Goal: Information Seeking & Learning: Learn about a topic

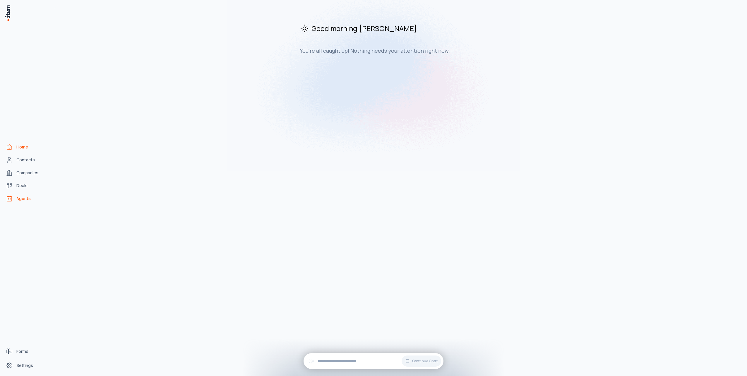
click at [28, 197] on span "Agents" at bounding box center [23, 198] width 14 height 6
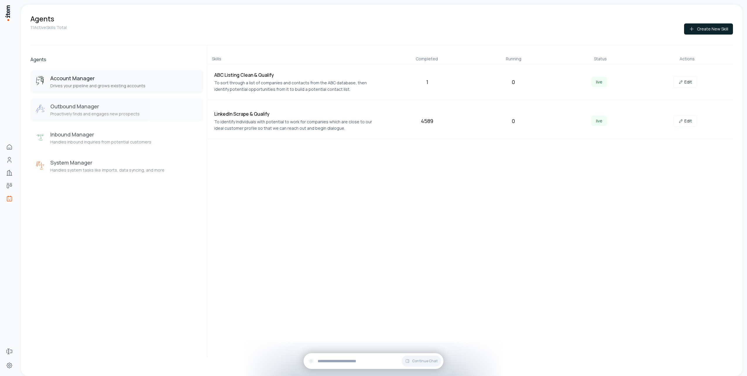
click at [113, 107] on h3 "Outbound Manager" at bounding box center [94, 106] width 89 height 7
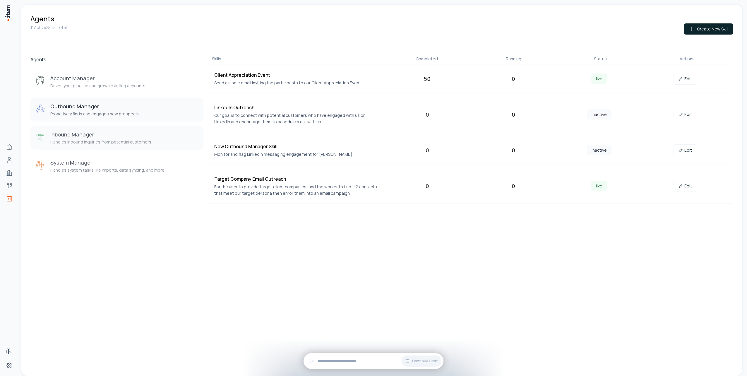
click at [112, 133] on h3 "Inbound Manager" at bounding box center [100, 134] width 101 height 7
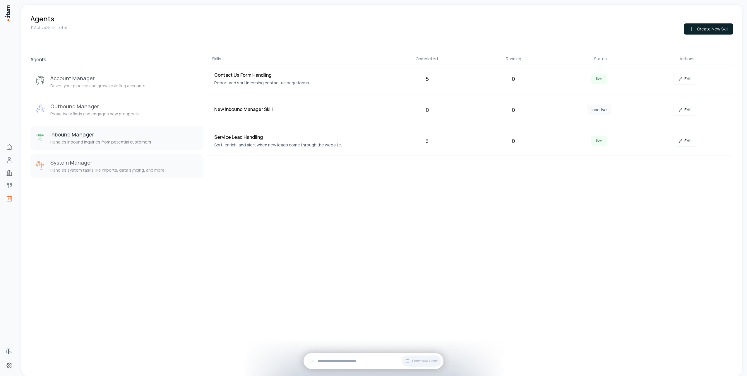
click at [106, 164] on h3 "System Manager" at bounding box center [107, 162] width 114 height 7
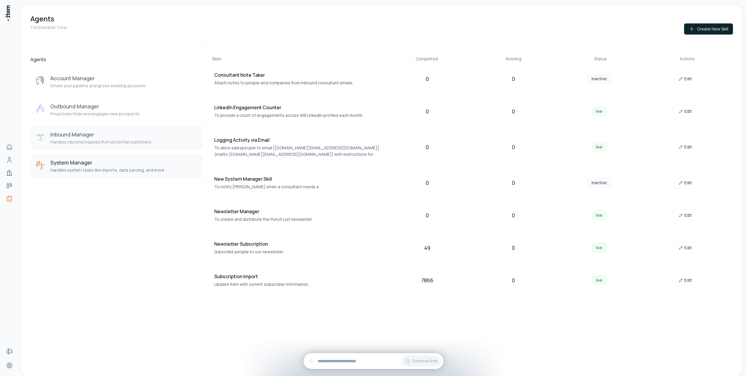
click at [107, 127] on button "Inbound Manager Handles inbound inquiries from potential customers" at bounding box center [116, 137] width 173 height 23
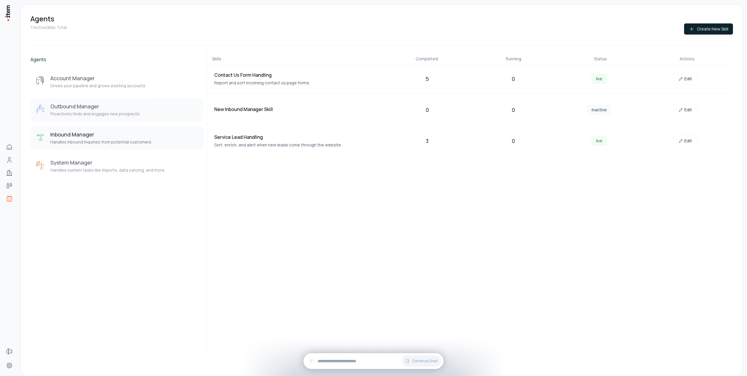
click at [106, 104] on h3 "Outbound Manager" at bounding box center [94, 106] width 89 height 7
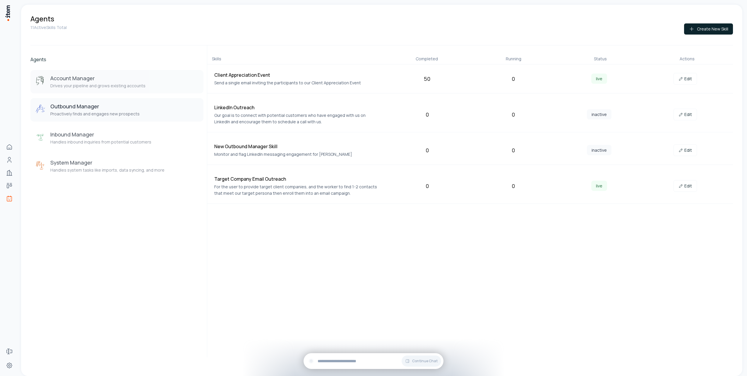
click at [114, 81] on h3 "Account Manager" at bounding box center [97, 78] width 95 height 7
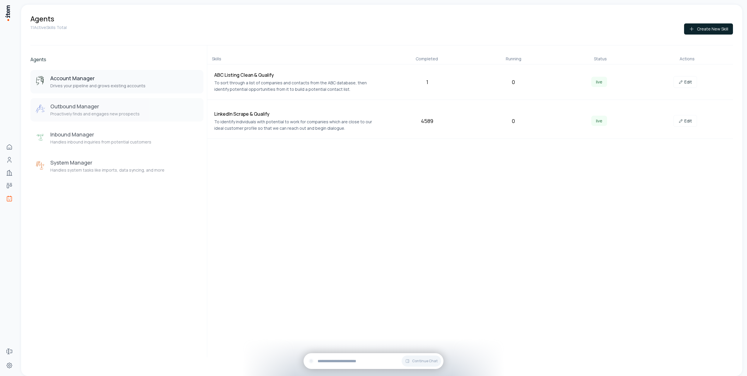
click at [112, 104] on h3 "Outbound Manager" at bounding box center [94, 106] width 89 height 7
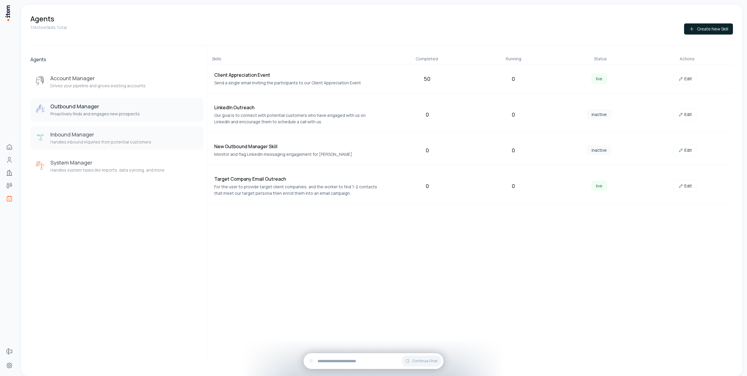
click at [111, 133] on h3 "Inbound Manager" at bounding box center [100, 134] width 101 height 7
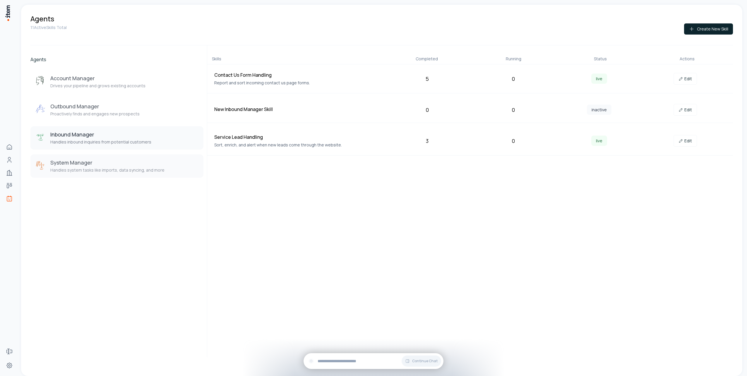
click at [101, 163] on h3 "System Manager" at bounding box center [107, 162] width 114 height 7
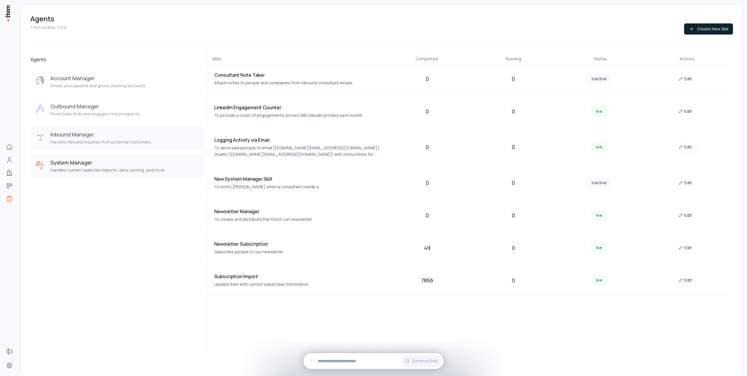
click at [102, 136] on h3 "Inbound Manager" at bounding box center [100, 134] width 101 height 7
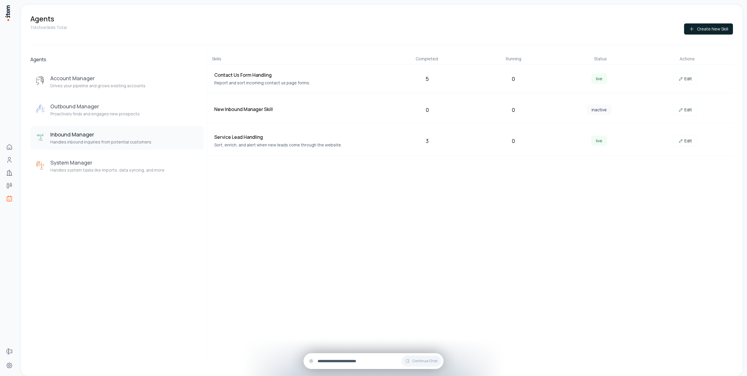
click at [356, 363] on input "text" at bounding box center [378, 361] width 121 height 6
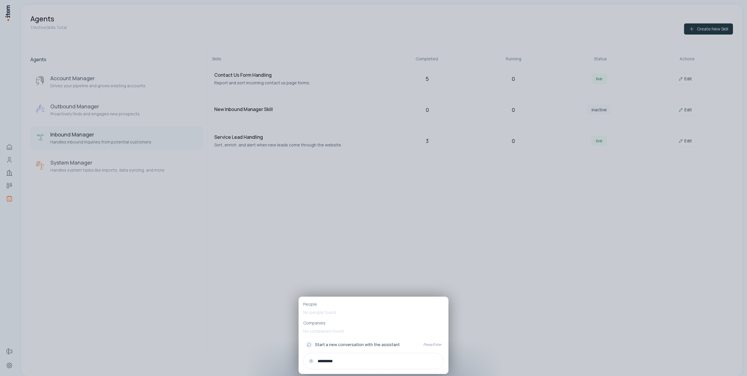
type input "**********"
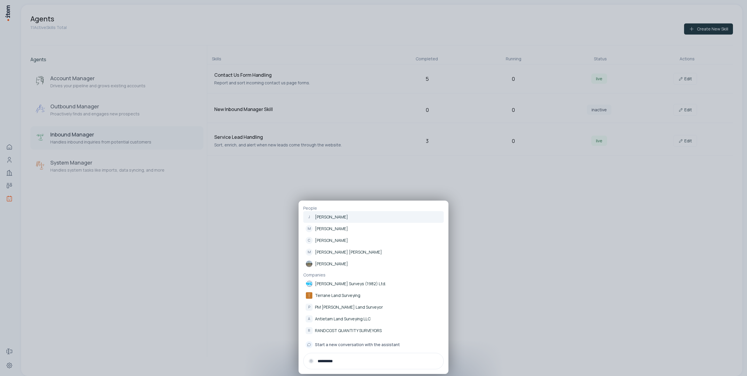
click at [378, 364] on div "**********" at bounding box center [373, 361] width 140 height 16
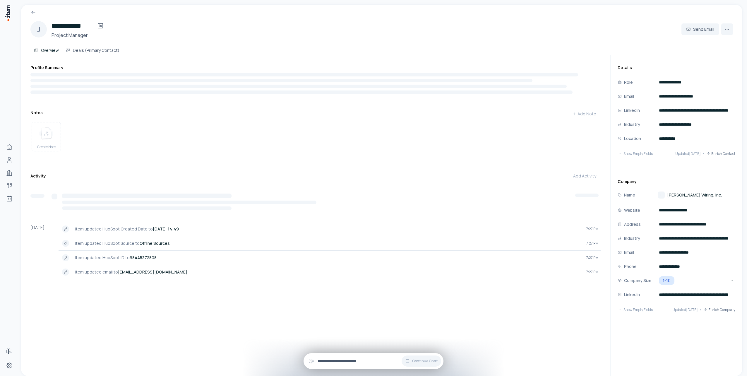
click at [342, 361] on input "text" at bounding box center [378, 361] width 121 height 6
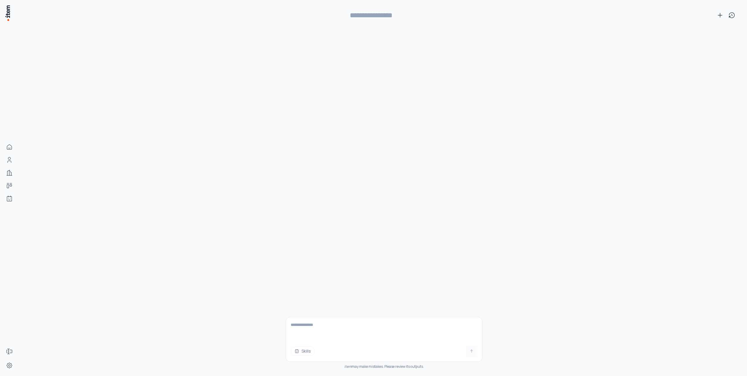
click at [323, 322] on textarea at bounding box center [384, 328] width 196 height 23
type textarea "**********"
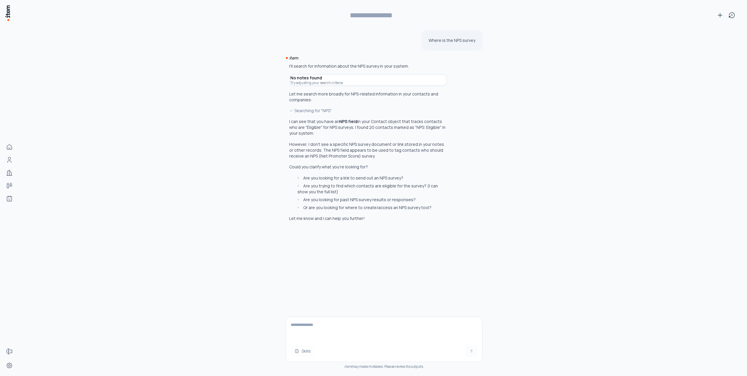
type input "**********"
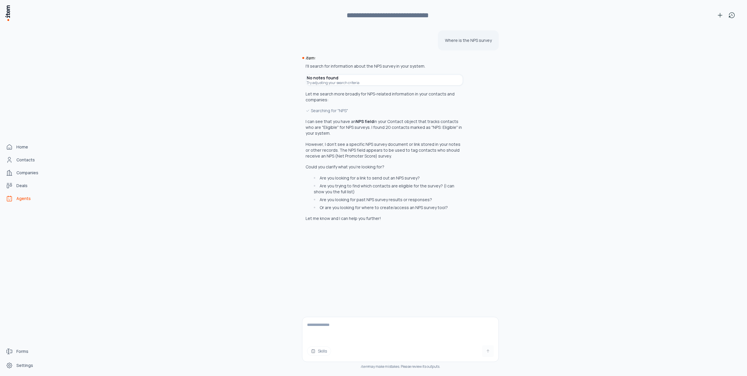
click at [16, 198] on link "Agents" at bounding box center [26, 199] width 44 height 12
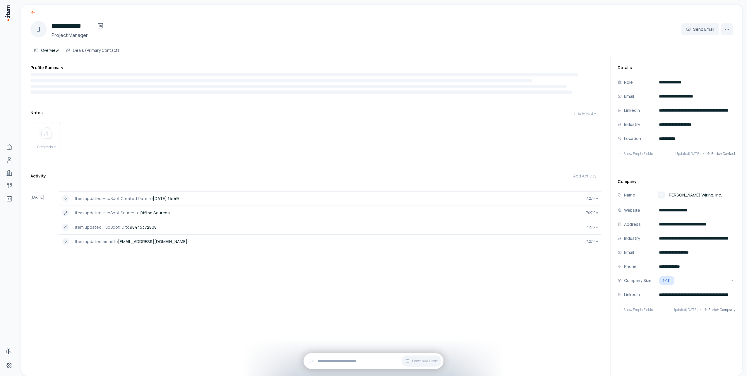
click at [33, 11] on icon at bounding box center [33, 12] width 6 height 6
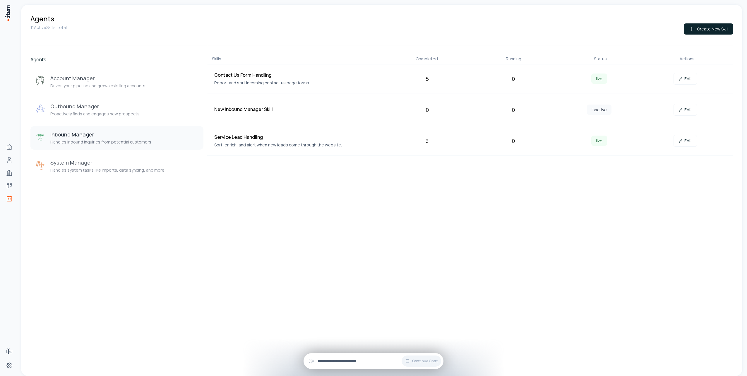
click at [339, 357] on div "Continue Chat" at bounding box center [373, 361] width 140 height 16
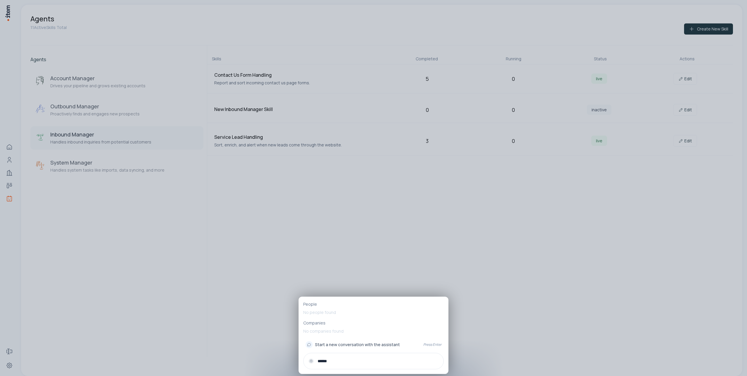
type input "*******"
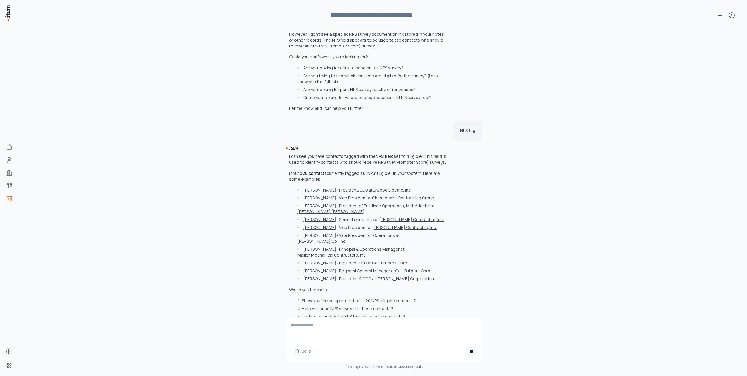
scroll to position [126, 0]
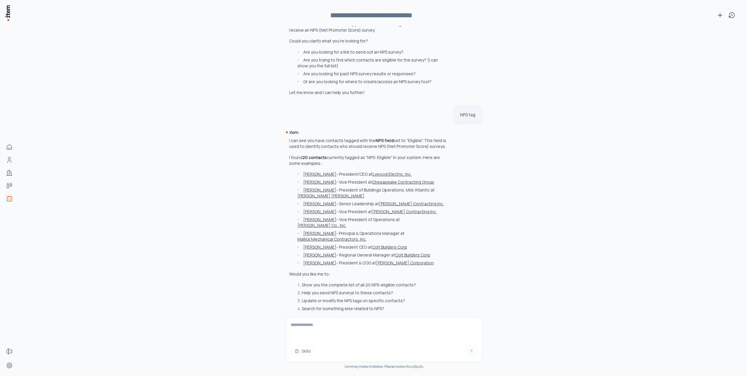
click at [365, 337] on textarea at bounding box center [384, 328] width 196 height 23
type textarea "**********"
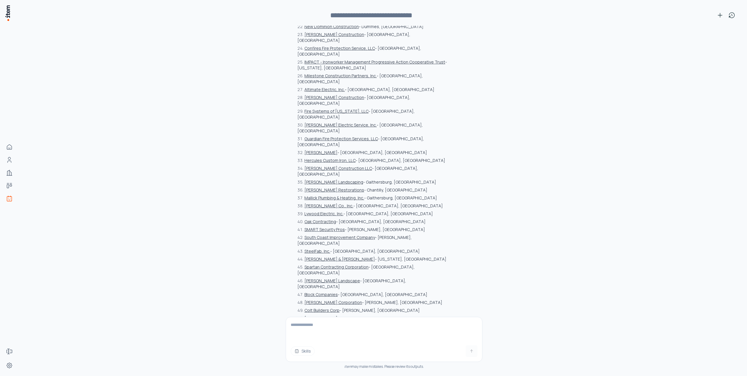
scroll to position [742, 0]
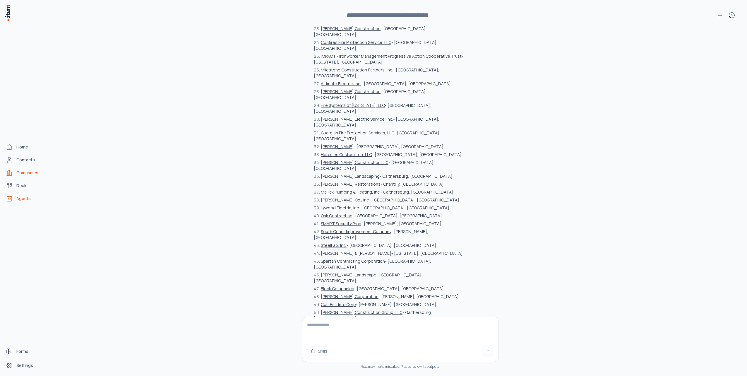
click at [35, 171] on span "Companies" at bounding box center [27, 173] width 22 height 6
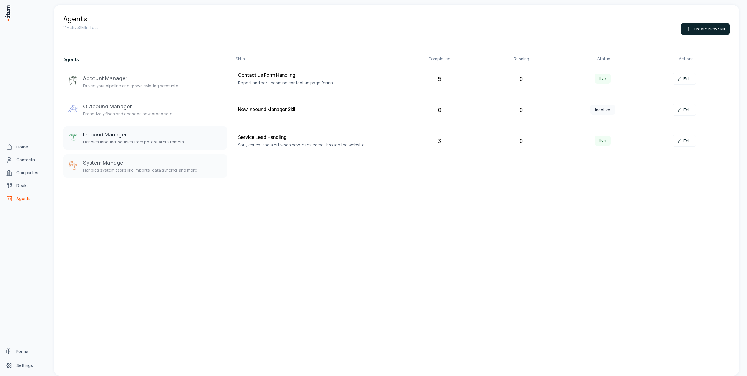
scroll to position [0, 0]
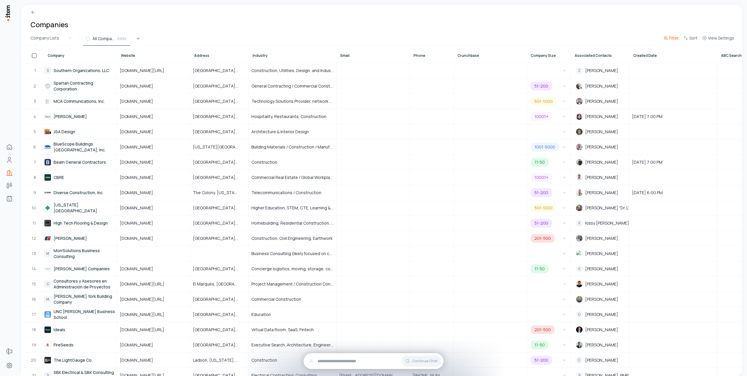
click at [675, 40] on span "Filter" at bounding box center [674, 38] width 10 height 6
click at [534, 67] on button "Add filter" at bounding box center [600, 68] width 154 height 11
click at [620, 69] on icon "button" at bounding box center [621, 67] width 5 height 5
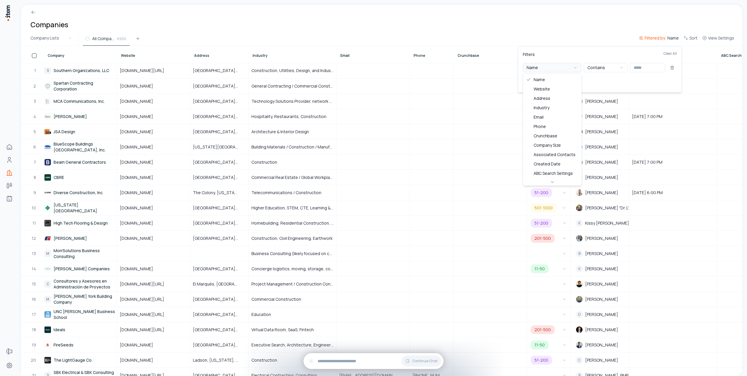
click at [551, 69] on button "Name" at bounding box center [552, 67] width 59 height 9
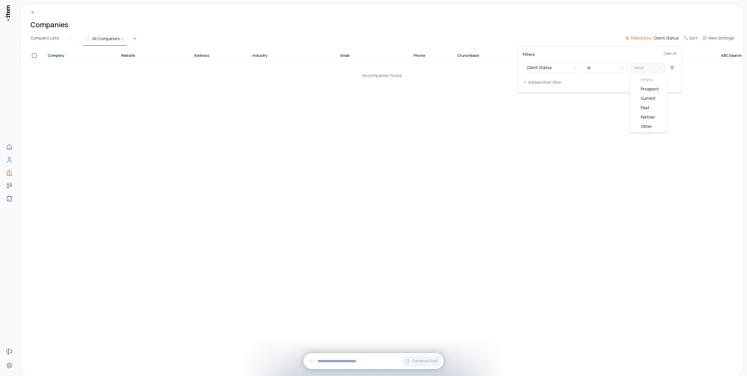
click at [653, 68] on button "Value" at bounding box center [647, 67] width 35 height 9
click at [646, 68] on button "Current" at bounding box center [647, 67] width 35 height 9
click at [649, 68] on button "Partner" at bounding box center [647, 67] width 35 height 9
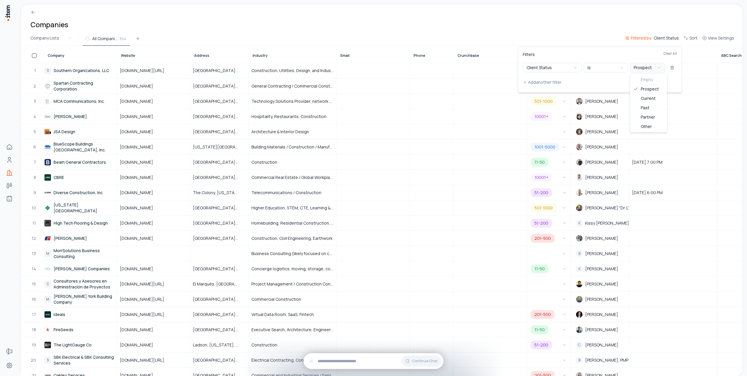
click at [648, 65] on button "Prospect" at bounding box center [647, 67] width 35 height 9
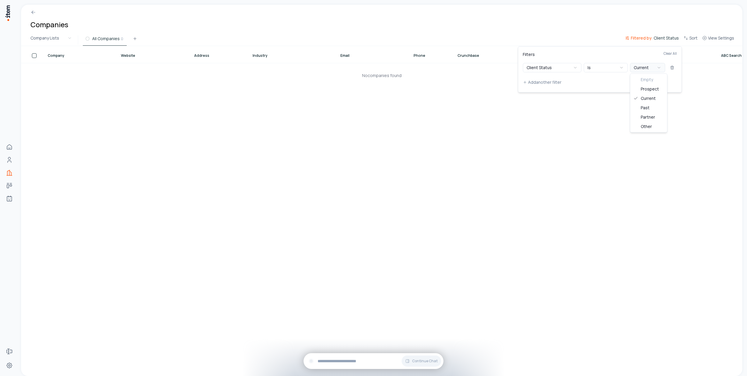
click at [647, 64] on button "Current" at bounding box center [647, 67] width 35 height 9
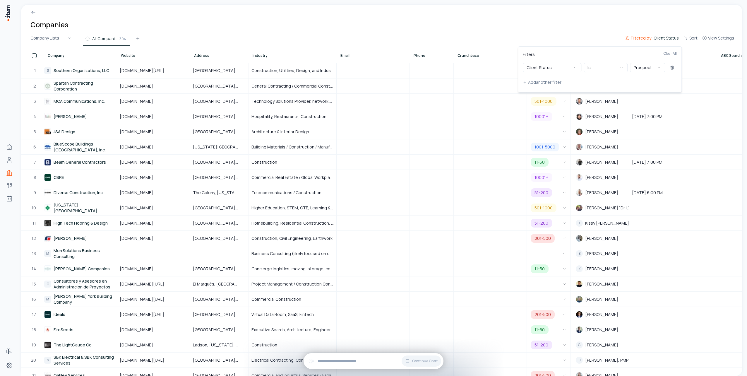
click at [586, 26] on html "Home Contacts Companies Deals Agents Forms Settings Companies Company Lists All…" at bounding box center [373, 188] width 747 height 376
click at [83, 83] on link "Spartan Contracting Corporation" at bounding box center [80, 86] width 72 height 14
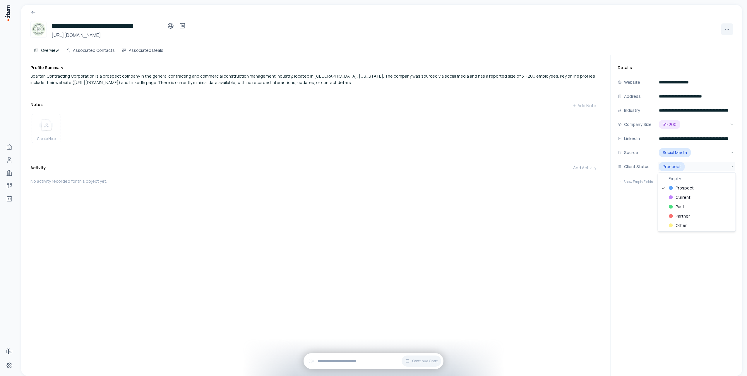
click at [732, 166] on html "**********" at bounding box center [373, 188] width 747 height 376
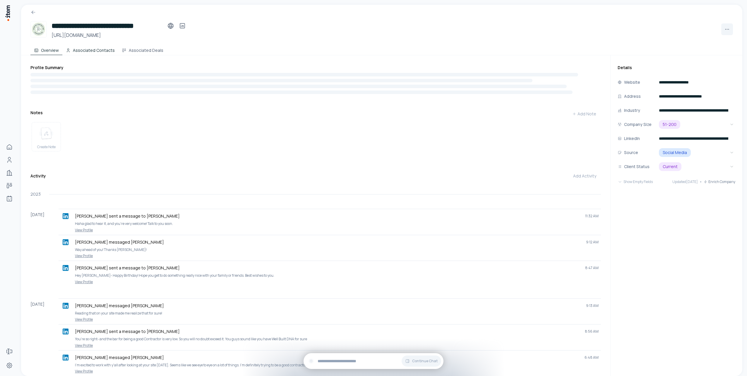
click at [104, 53] on button "Associated Contacts" at bounding box center [90, 49] width 56 height 12
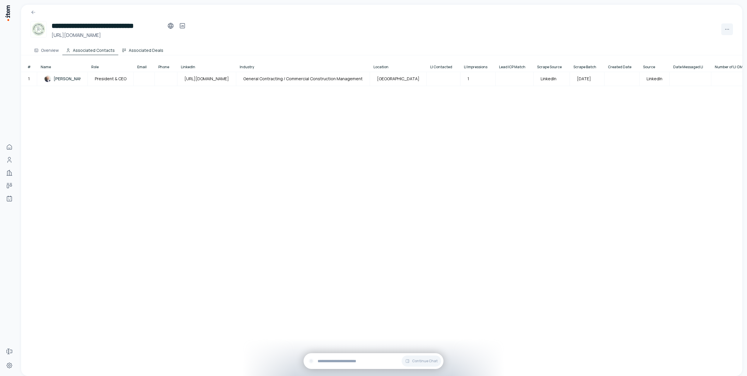
click at [137, 49] on button "Associated Deals" at bounding box center [142, 49] width 49 height 12
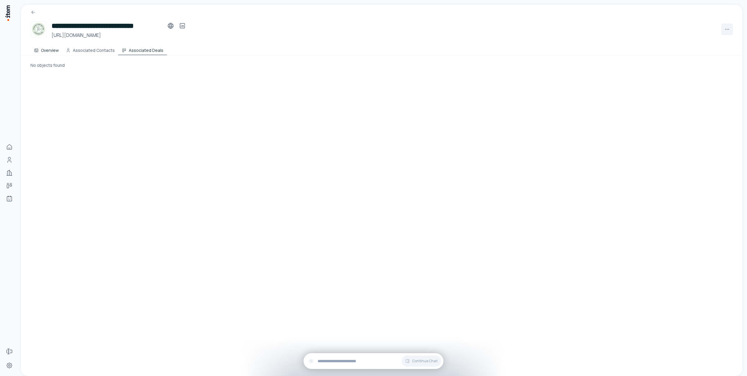
click at [54, 49] on button "Overview" at bounding box center [46, 49] width 32 height 12
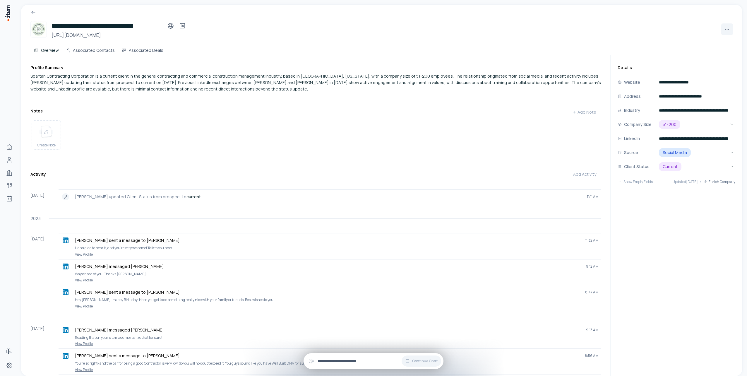
click at [340, 358] on input "text" at bounding box center [378, 361] width 121 height 6
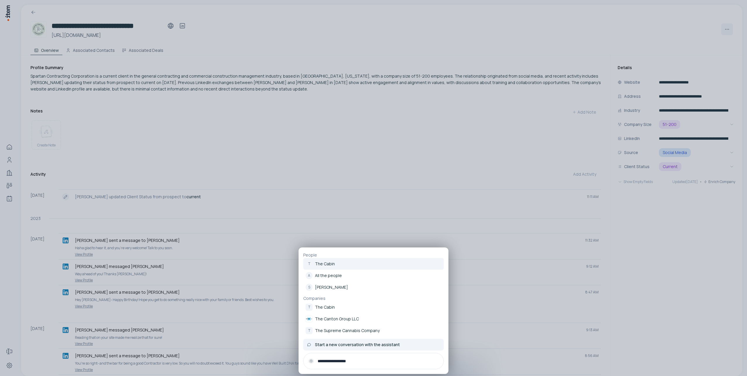
type input "**********"
click at [352, 344] on span "Start a new conversation with the assistant" at bounding box center [357, 345] width 85 height 6
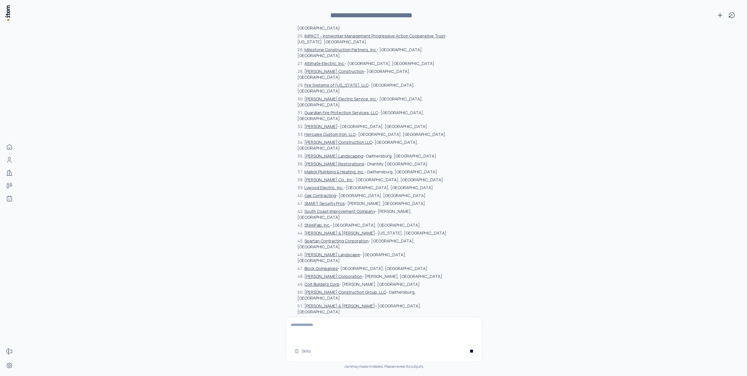
scroll to position [795, 0]
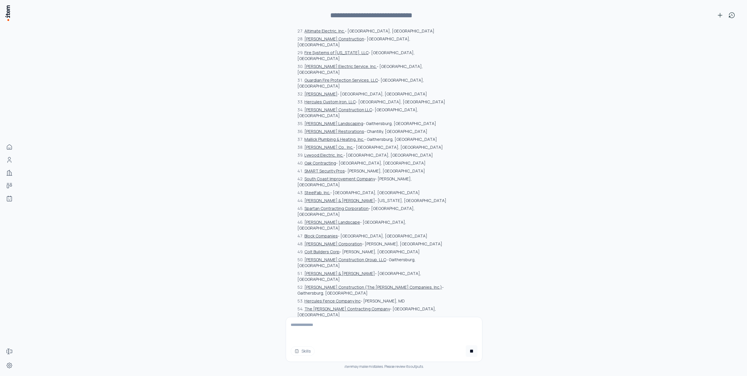
click at [323, 325] on textarea at bounding box center [384, 328] width 196 height 23
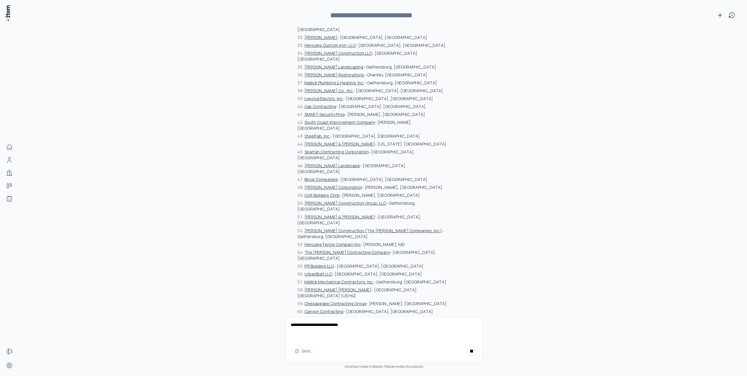
scroll to position [853, 0]
type textarea "**********"
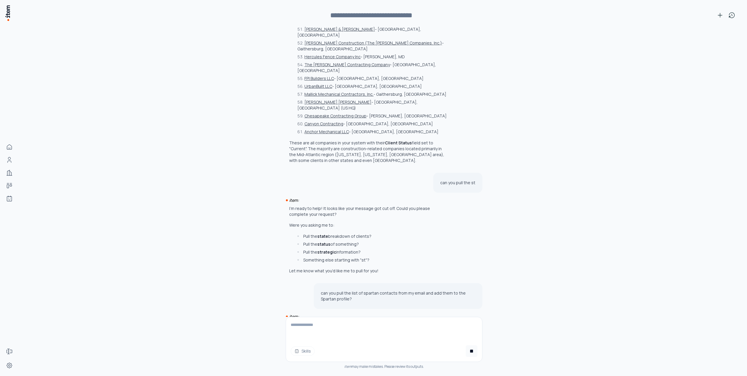
scroll to position [1056, 0]
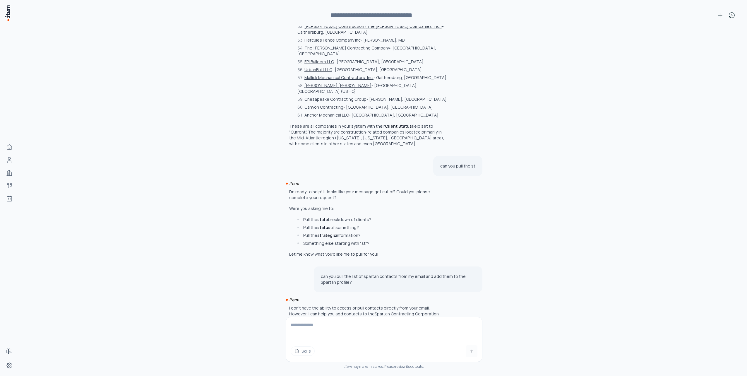
click at [387, 311] on button "Spartan Contracting Corporation" at bounding box center [407, 314] width 64 height 6
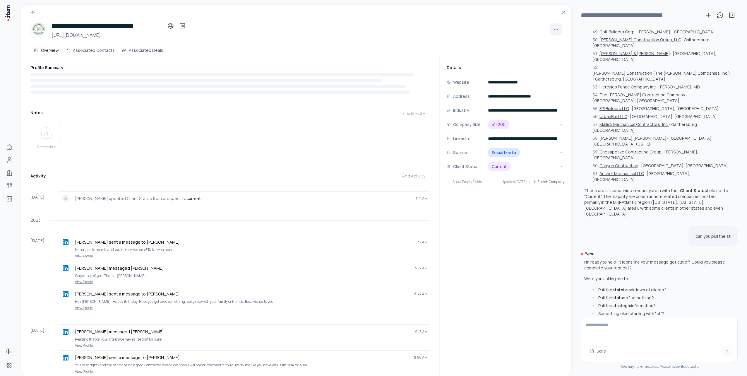
scroll to position [1091, 0]
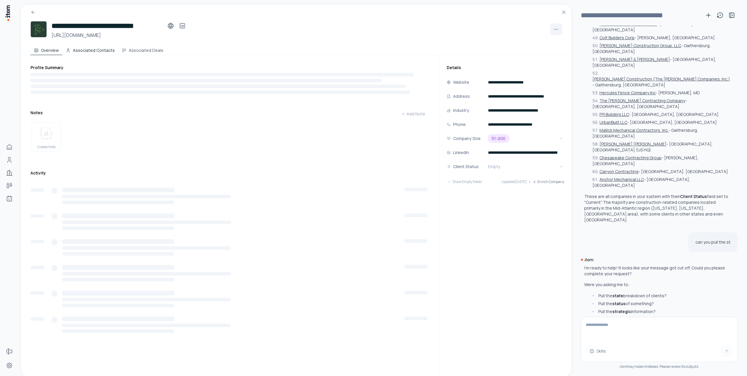
click at [96, 51] on button "Associated Contacts" at bounding box center [90, 49] width 56 height 12
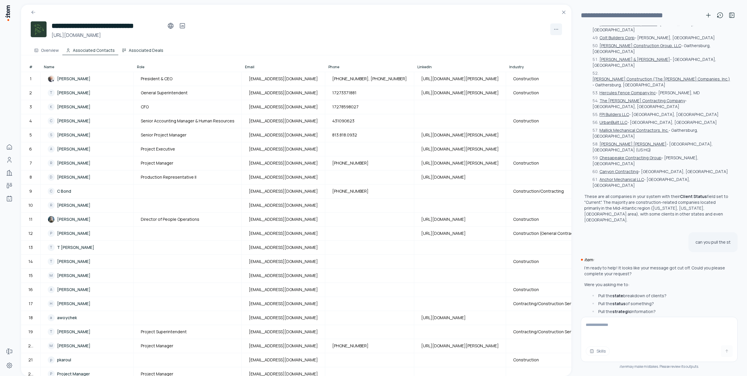
click at [153, 52] on button "Associated Deals" at bounding box center [142, 49] width 49 height 12
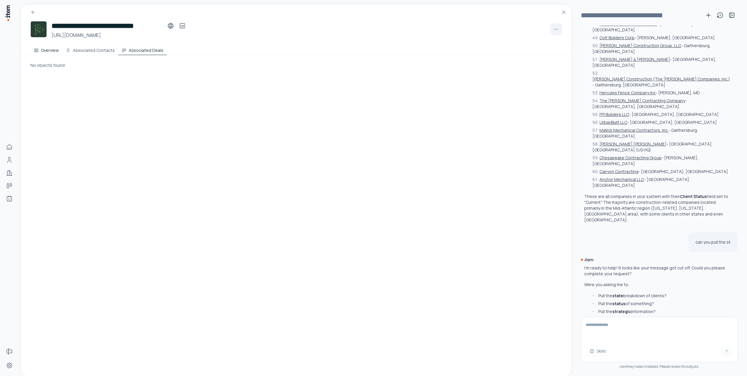
click at [53, 53] on button "Overview" at bounding box center [46, 49] width 32 height 12
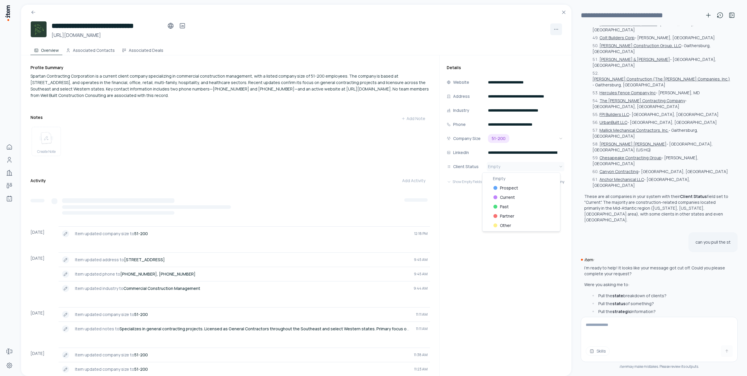
click at [489, 164] on html "**********" at bounding box center [373, 188] width 747 height 376
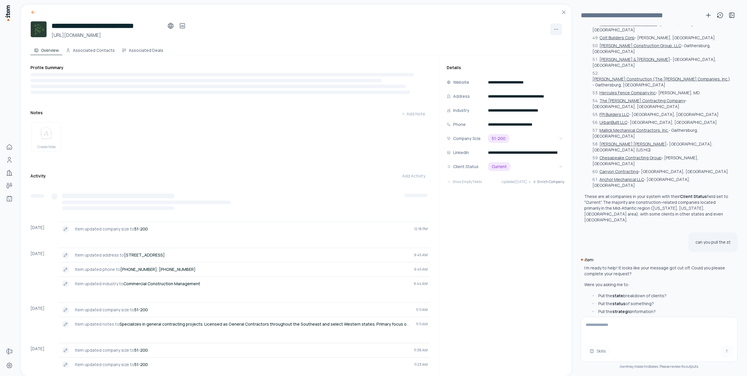
click at [35, 11] on icon at bounding box center [33, 12] width 6 height 6
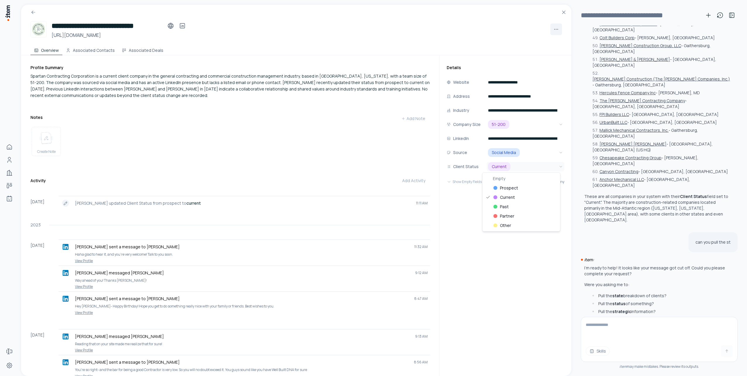
click at [503, 169] on html "**********" at bounding box center [373, 188] width 747 height 376
click at [504, 212] on div "**********" at bounding box center [506, 369] width 132 height 628
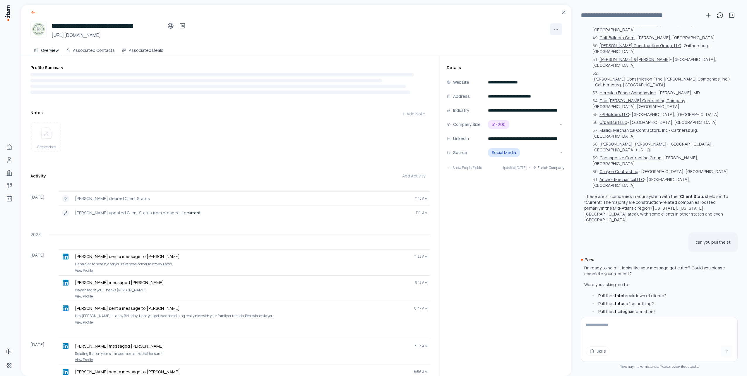
click at [33, 13] on icon at bounding box center [33, 12] width 6 height 6
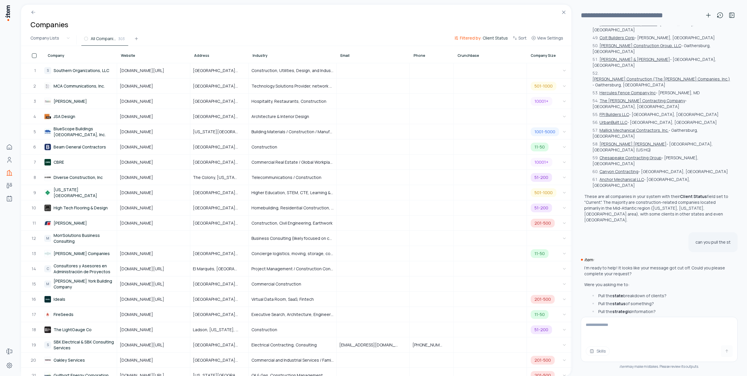
click at [491, 37] on span "Client Status" at bounding box center [495, 38] width 25 height 6
click at [485, 67] on button "Prospect" at bounding box center [476, 67] width 35 height 9
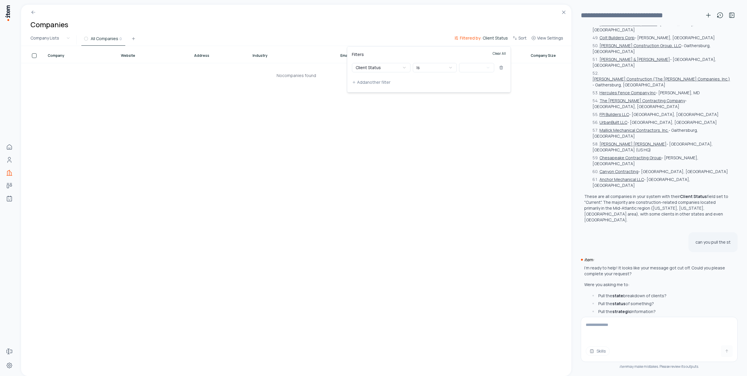
click at [504, 53] on button "Clear All" at bounding box center [499, 57] width 13 height 12
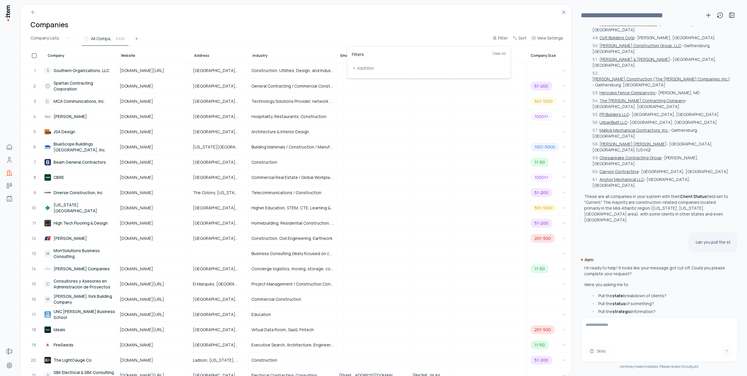
click at [273, 26] on html "Home Contacts Companies Deals Agents Forms Settings Companies Company Lists All…" at bounding box center [373, 188] width 747 height 376
click at [564, 14] on icon at bounding box center [564, 12] width 6 height 6
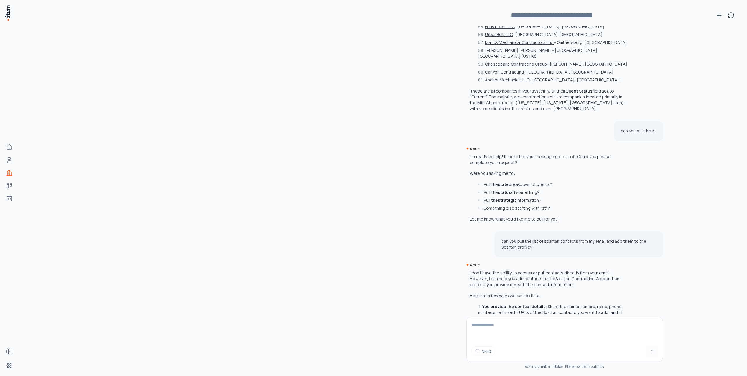
scroll to position [1056, 0]
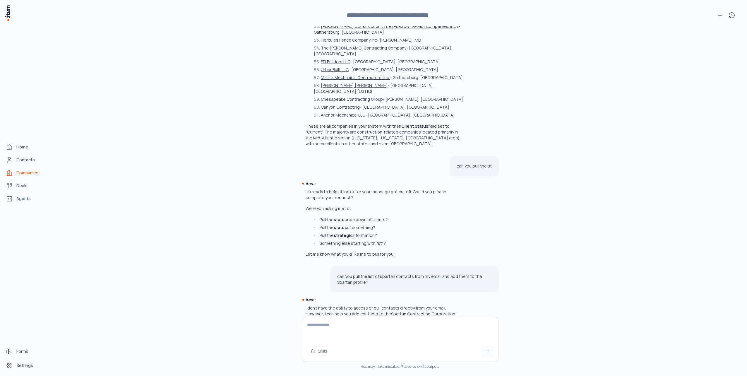
click at [30, 170] on span "Companies" at bounding box center [27, 173] width 22 height 6
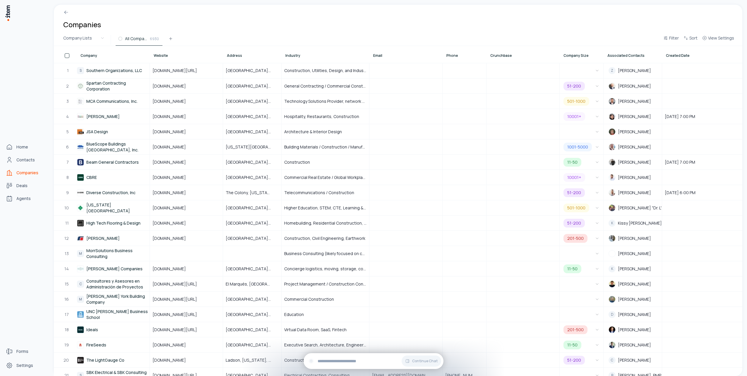
scroll to position [0, 0]
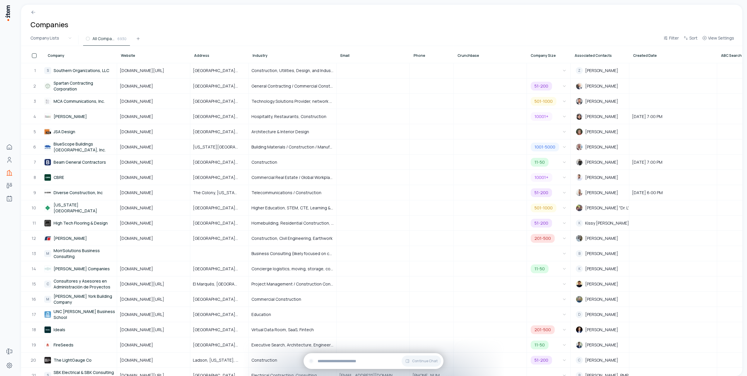
click at [66, 56] on div "Company" at bounding box center [79, 55] width 62 height 5
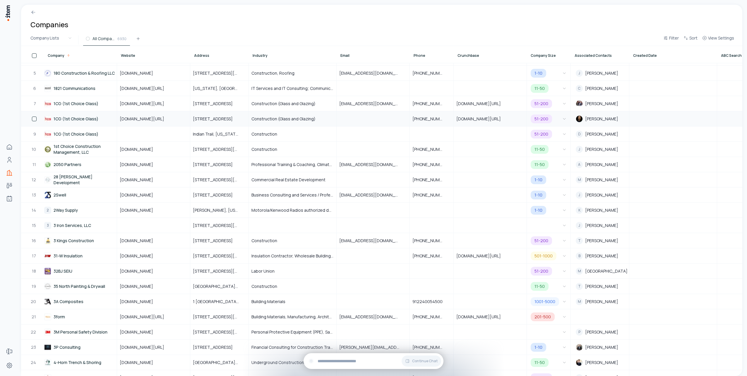
scroll to position [205, 0]
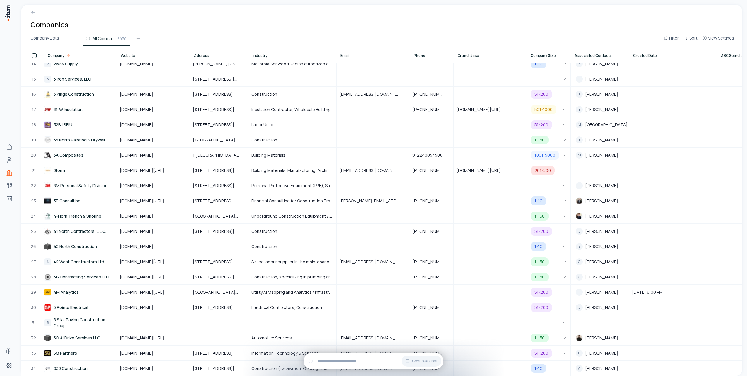
click at [68, 55] on icon at bounding box center [69, 56] width 4 height 4
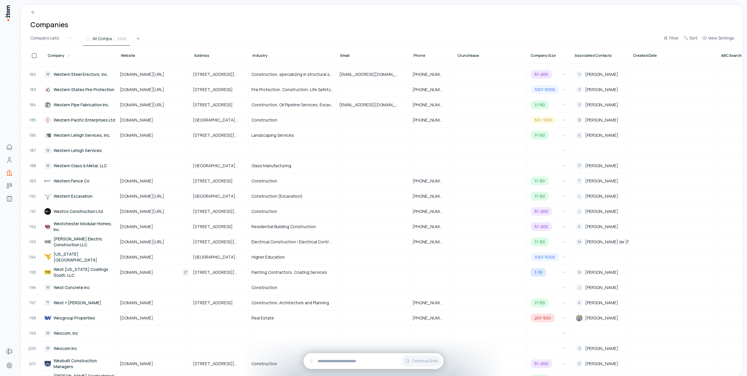
scroll to position [2780, 0]
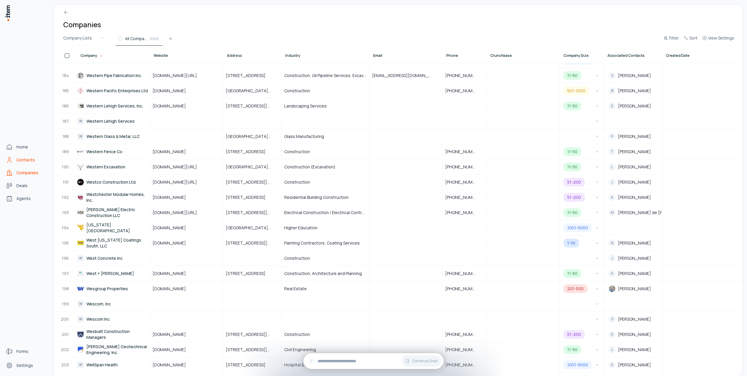
click at [25, 161] on span "Contacts" at bounding box center [25, 160] width 18 height 6
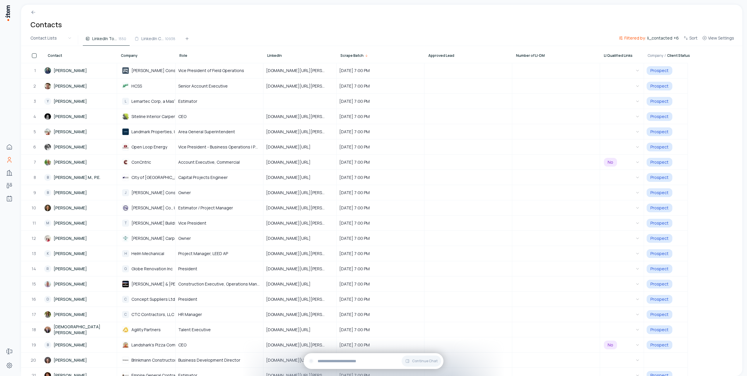
click at [129, 58] on div "Company" at bounding box center [146, 54] width 58 height 16
click at [656, 38] on span "li_contacted" at bounding box center [659, 38] width 25 height 6
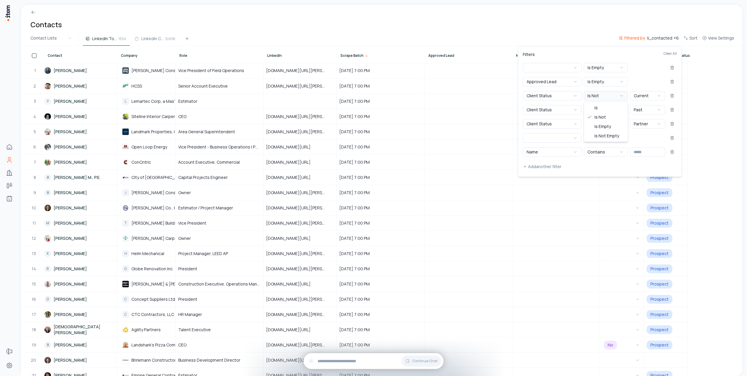
click at [618, 95] on button "Is Not" at bounding box center [606, 95] width 44 height 9
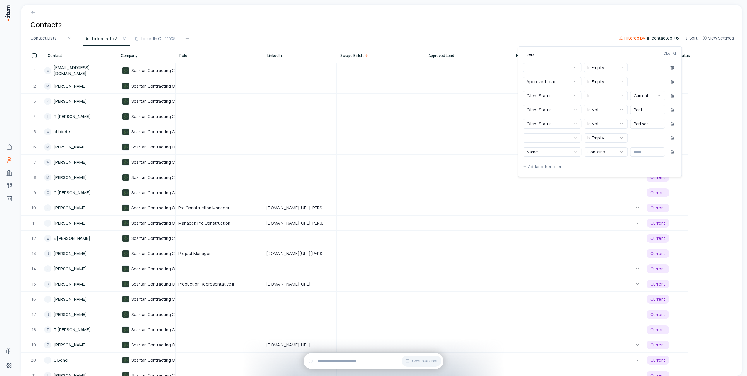
click at [566, 20] on html "Home Contacts Companies Deals Agents Forms Settings Contacts Contact Lists Link…" at bounding box center [373, 188] width 747 height 376
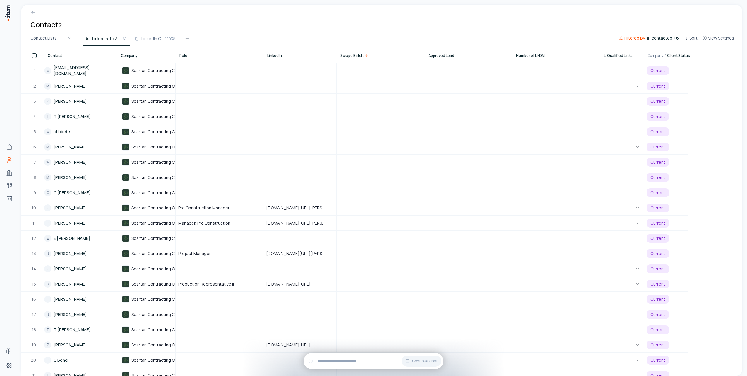
click at [662, 42] on button "Filtered by: [PERSON_NAME] + 6" at bounding box center [648, 40] width 65 height 11
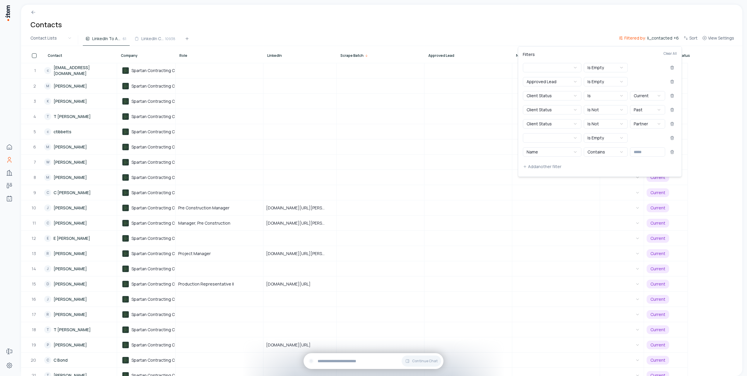
click at [575, 31] on html "Home Contacts Companies Deals Agents Forms Settings Contacts Contact Lists Link…" at bounding box center [373, 188] width 747 height 376
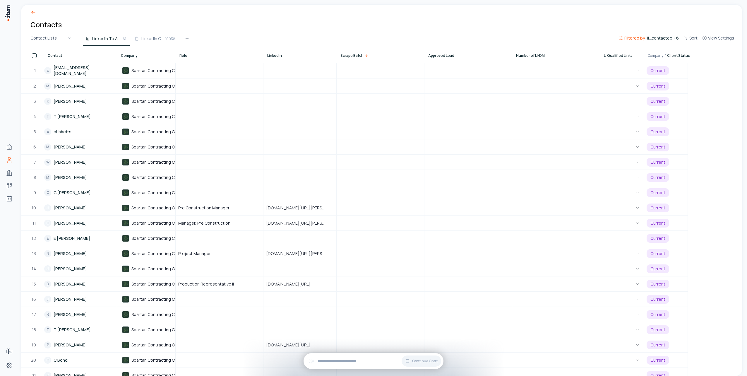
click at [33, 15] on icon at bounding box center [33, 12] width 6 height 6
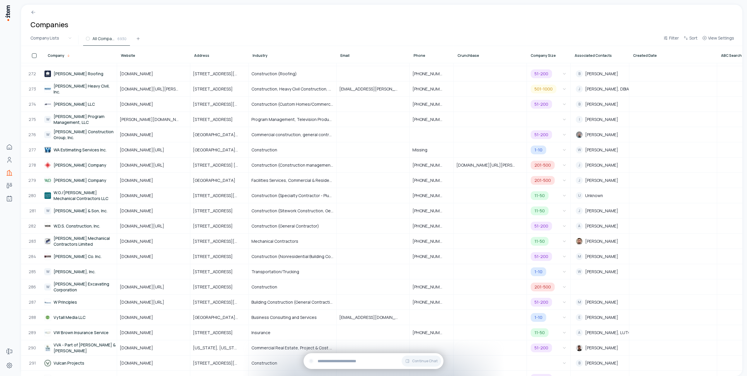
scroll to position [4127, 0]
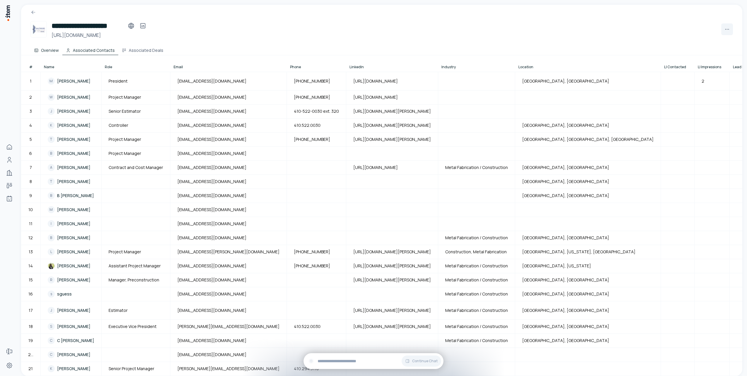
click at [51, 49] on button "Overview" at bounding box center [46, 49] width 32 height 12
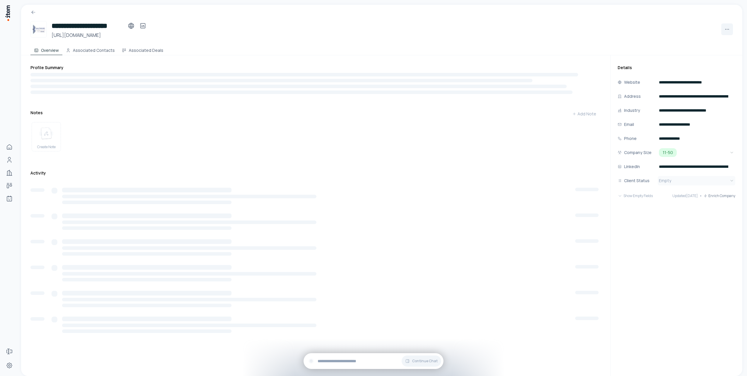
click at [676, 182] on html "**********" at bounding box center [373, 188] width 747 height 376
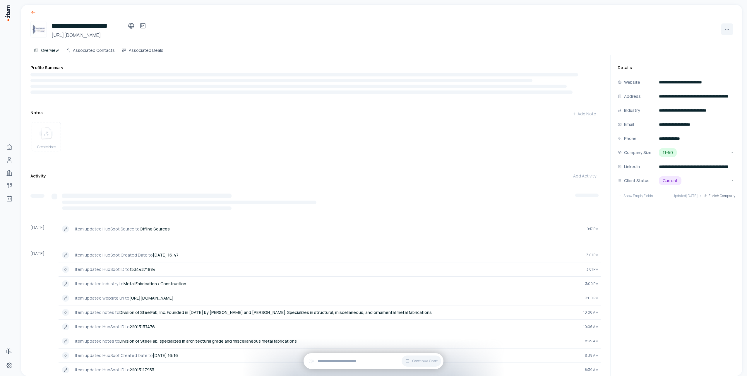
click at [34, 12] on icon at bounding box center [34, 12] width 4 height 0
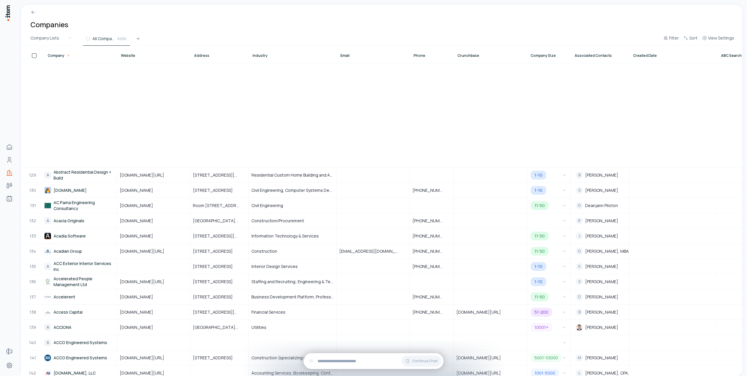
scroll to position [2107, 0]
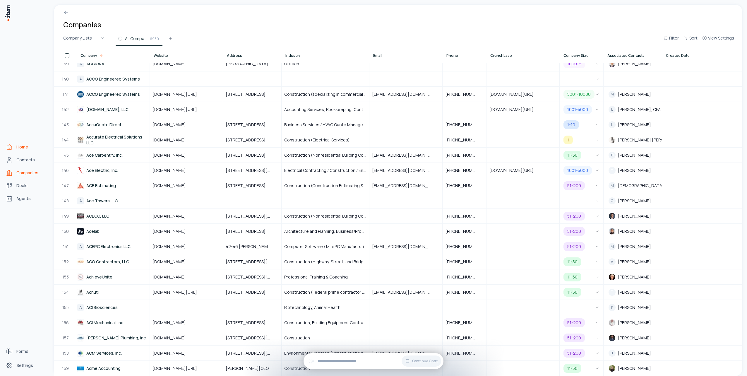
click at [20, 148] on span "Home" at bounding box center [22, 147] width 12 height 6
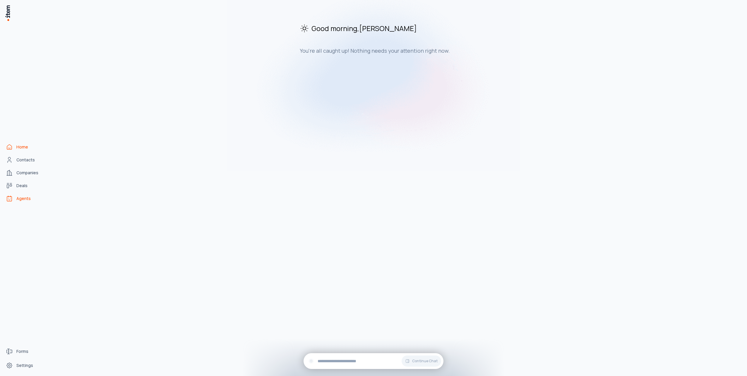
click at [25, 198] on span "Agents" at bounding box center [23, 198] width 14 height 6
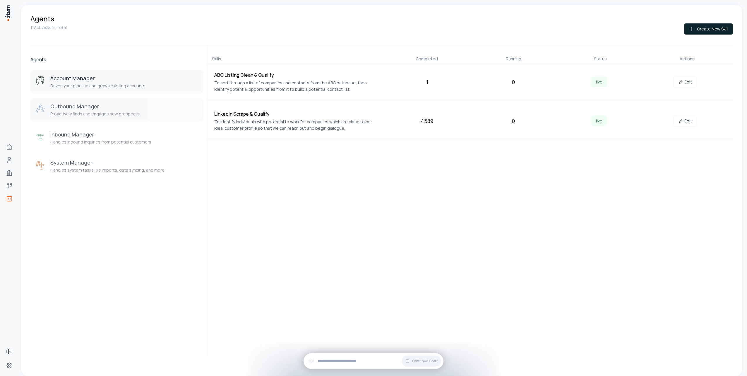
click at [106, 109] on h3 "Outbound Manager" at bounding box center [94, 106] width 89 height 7
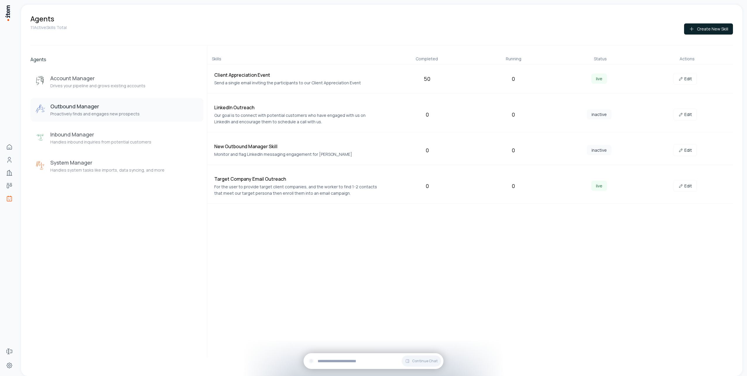
click at [280, 85] on p "Send a single email inviting the participants to our Client Appreciation Event" at bounding box center [297, 83] width 167 height 6
click at [688, 78] on link "Edit" at bounding box center [684, 79] width 23 height 12
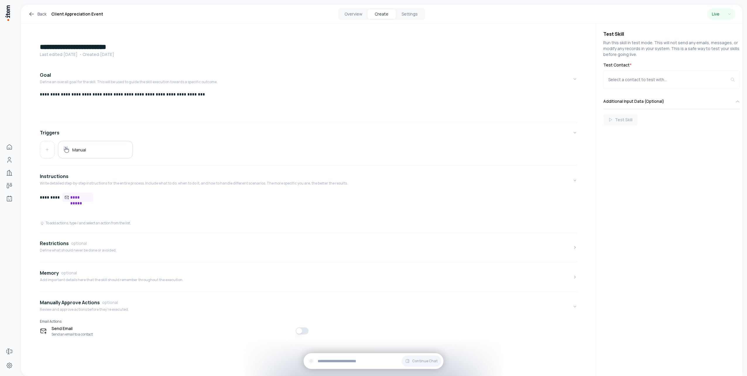
click at [34, 16] on icon at bounding box center [31, 14] width 7 height 7
